Goal: Task Accomplishment & Management: Use online tool/utility

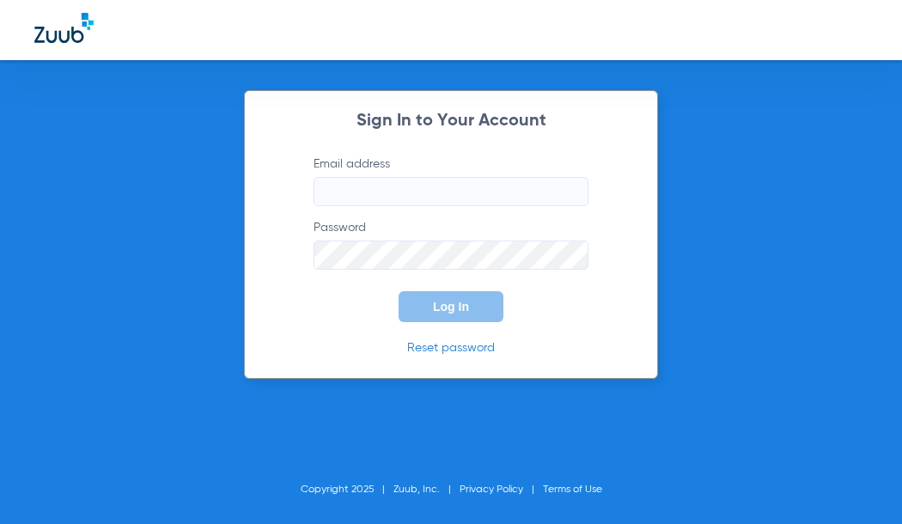
type input "[PERSON_NAME][EMAIL_ADDRESS][PERSON_NAME][DOMAIN_NAME]"
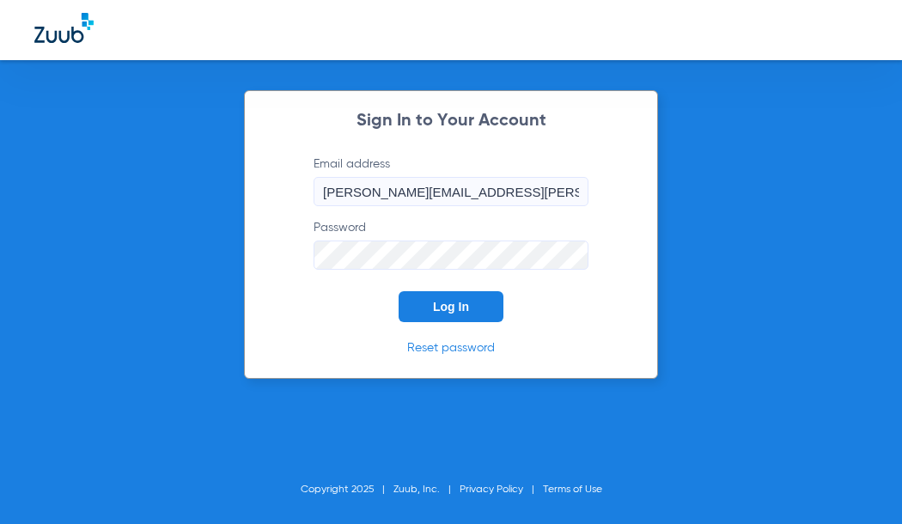
click at [441, 320] on button "Log In" at bounding box center [451, 306] width 105 height 31
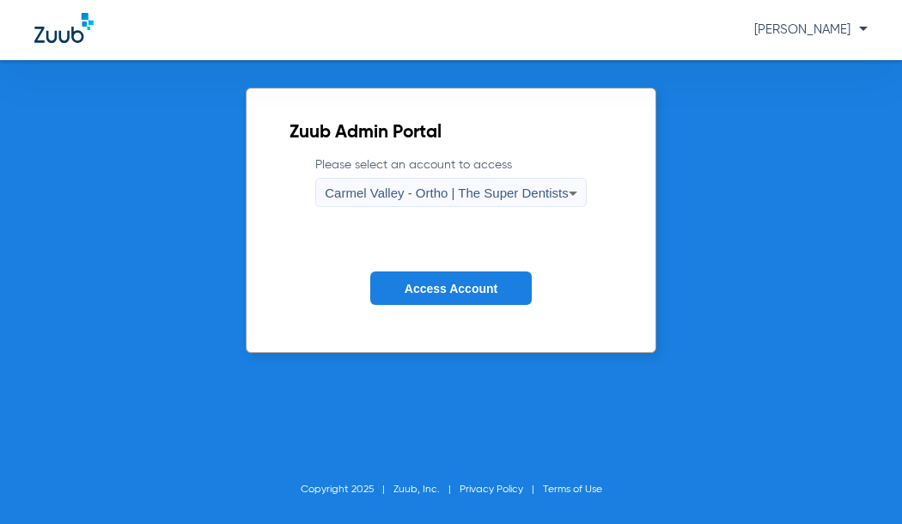
click at [454, 196] on span "Carmel Valley - Ortho | The Super Dentists" at bounding box center [446, 193] width 243 height 15
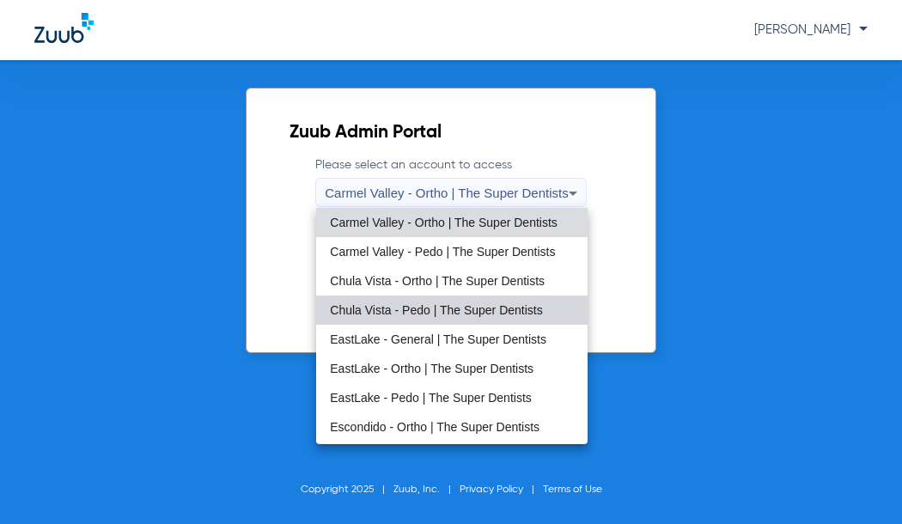
click at [493, 304] on span "Chula Vista - Pedo | The Super Dentists" at bounding box center [436, 310] width 212 height 12
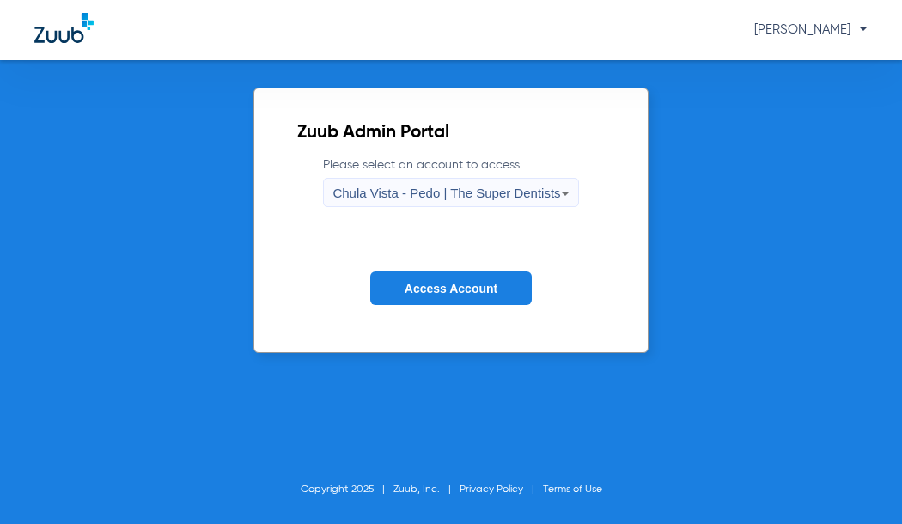
click at [468, 269] on form "Please select an account to access [GEOGRAPHIC_DATA] - Pedo | The Super Dentist…" at bounding box center [450, 243] width 307 height 174
click at [483, 284] on span "Access Account" at bounding box center [451, 289] width 93 height 14
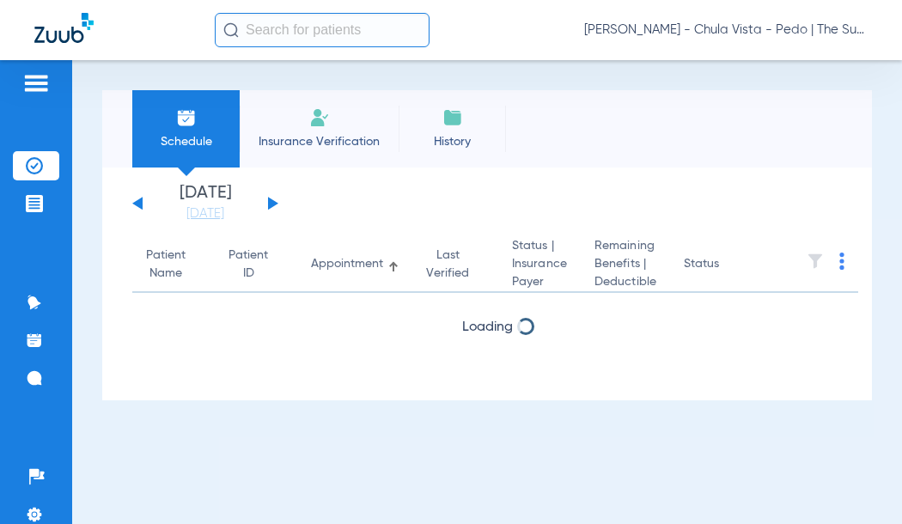
click at [326, 143] on span "Insurance Verification" at bounding box center [319, 141] width 133 height 17
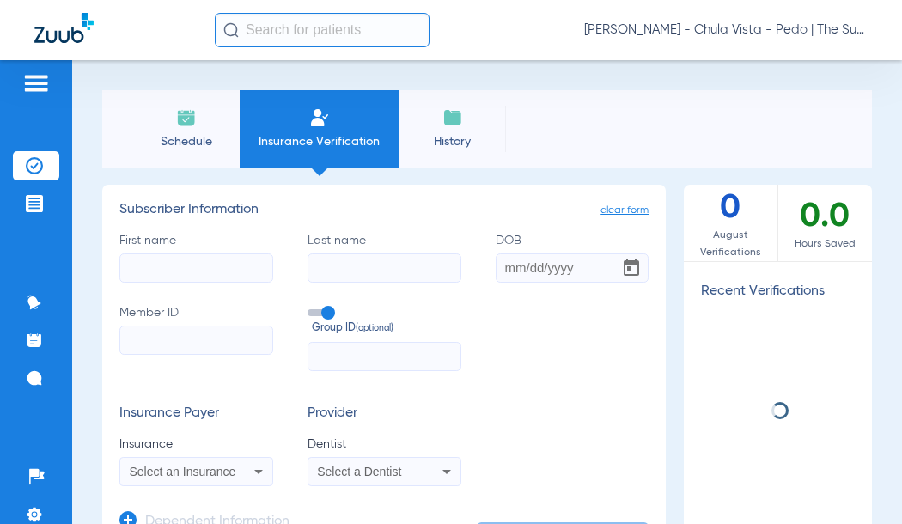
click at [289, 34] on input "text" at bounding box center [322, 30] width 215 height 34
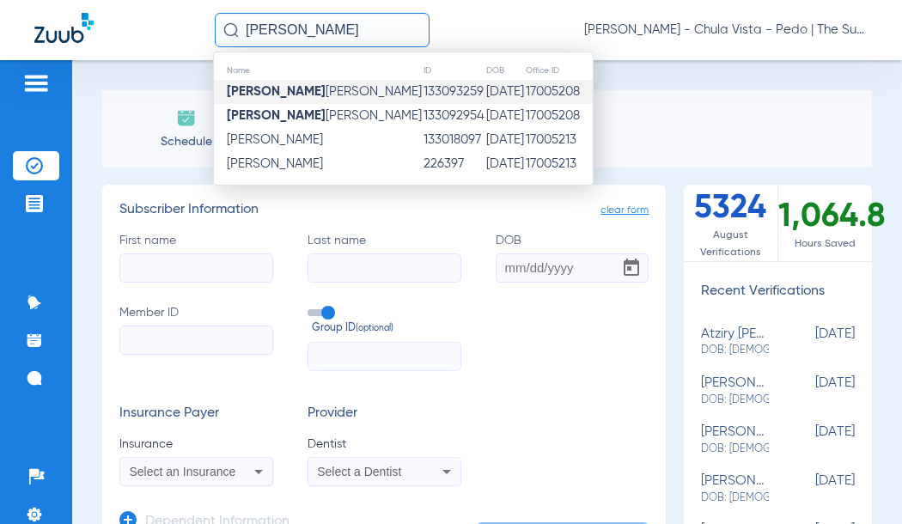
type input "[PERSON_NAME]"
click at [294, 91] on strong "[PERSON_NAME]" at bounding box center [276, 91] width 99 height 13
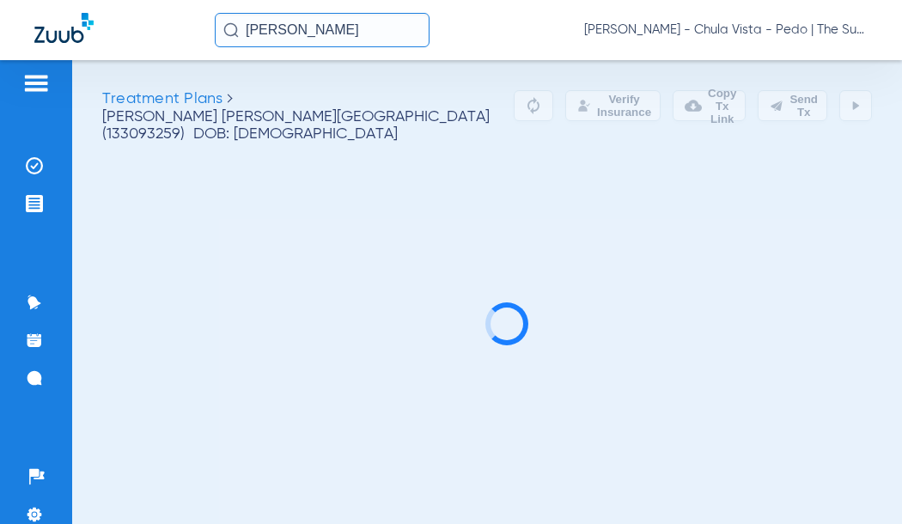
click at [330, 31] on input "[PERSON_NAME]" at bounding box center [322, 30] width 215 height 34
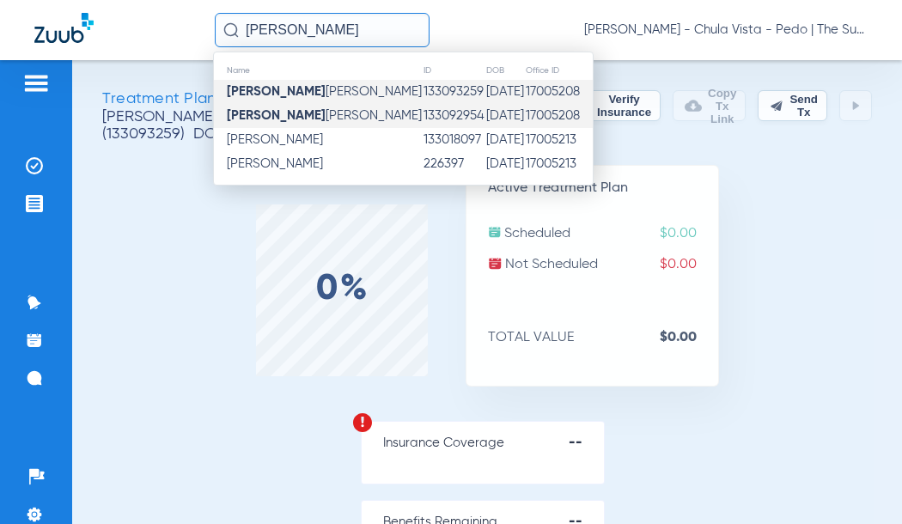
click at [423, 108] on td "133092954" at bounding box center [454, 116] width 63 height 24
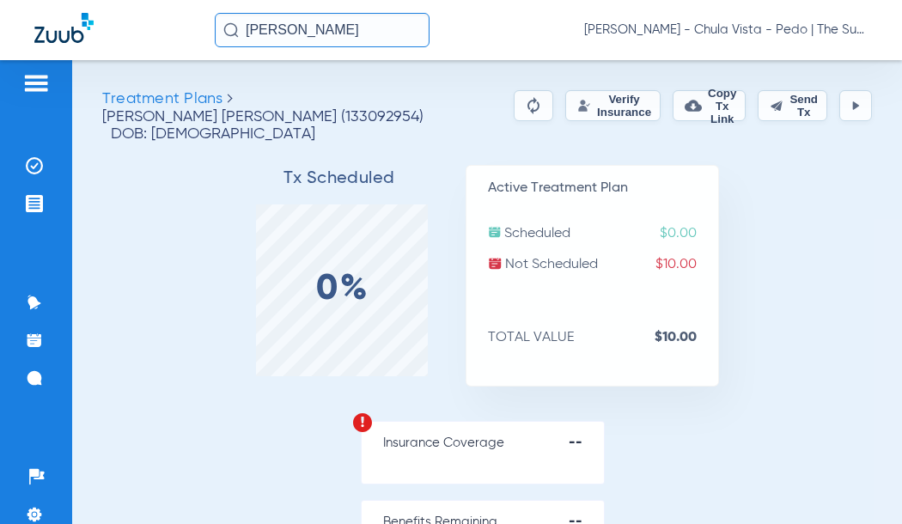
click at [575, 105] on button "Verify Insurance" at bounding box center [612, 105] width 95 height 31
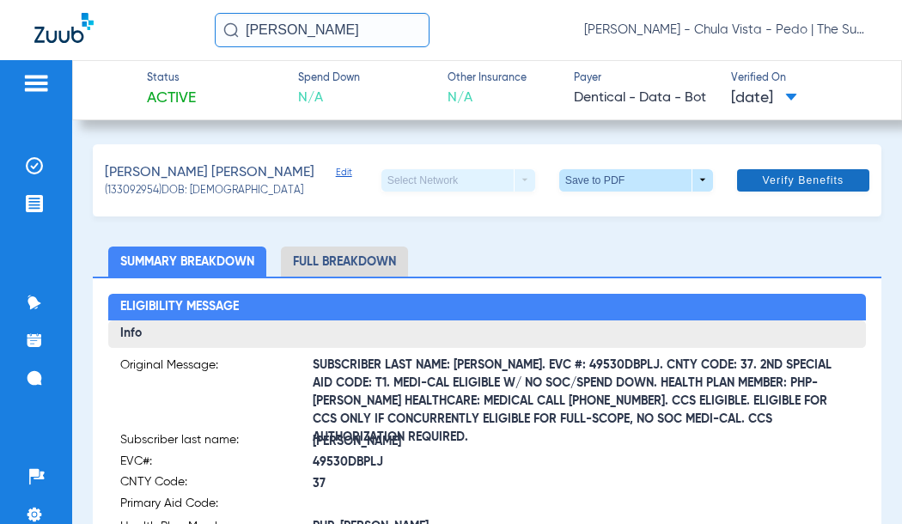
click at [800, 177] on span "Verify Benefits" at bounding box center [803, 181] width 82 height 14
